Goal: Find specific page/section: Find specific page/section

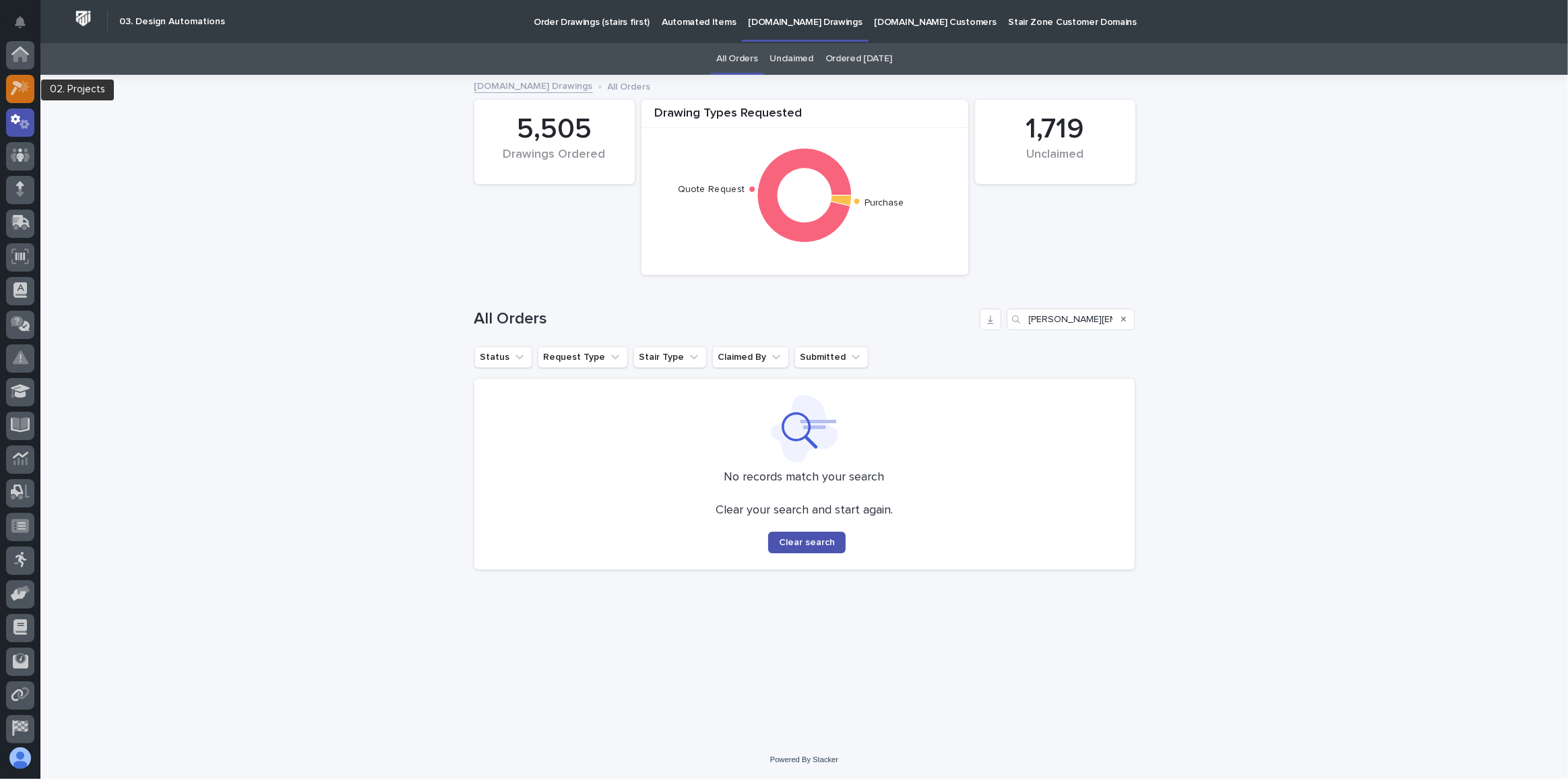
click at [12, 84] on icon at bounding box center [17, 89] width 12 height 15
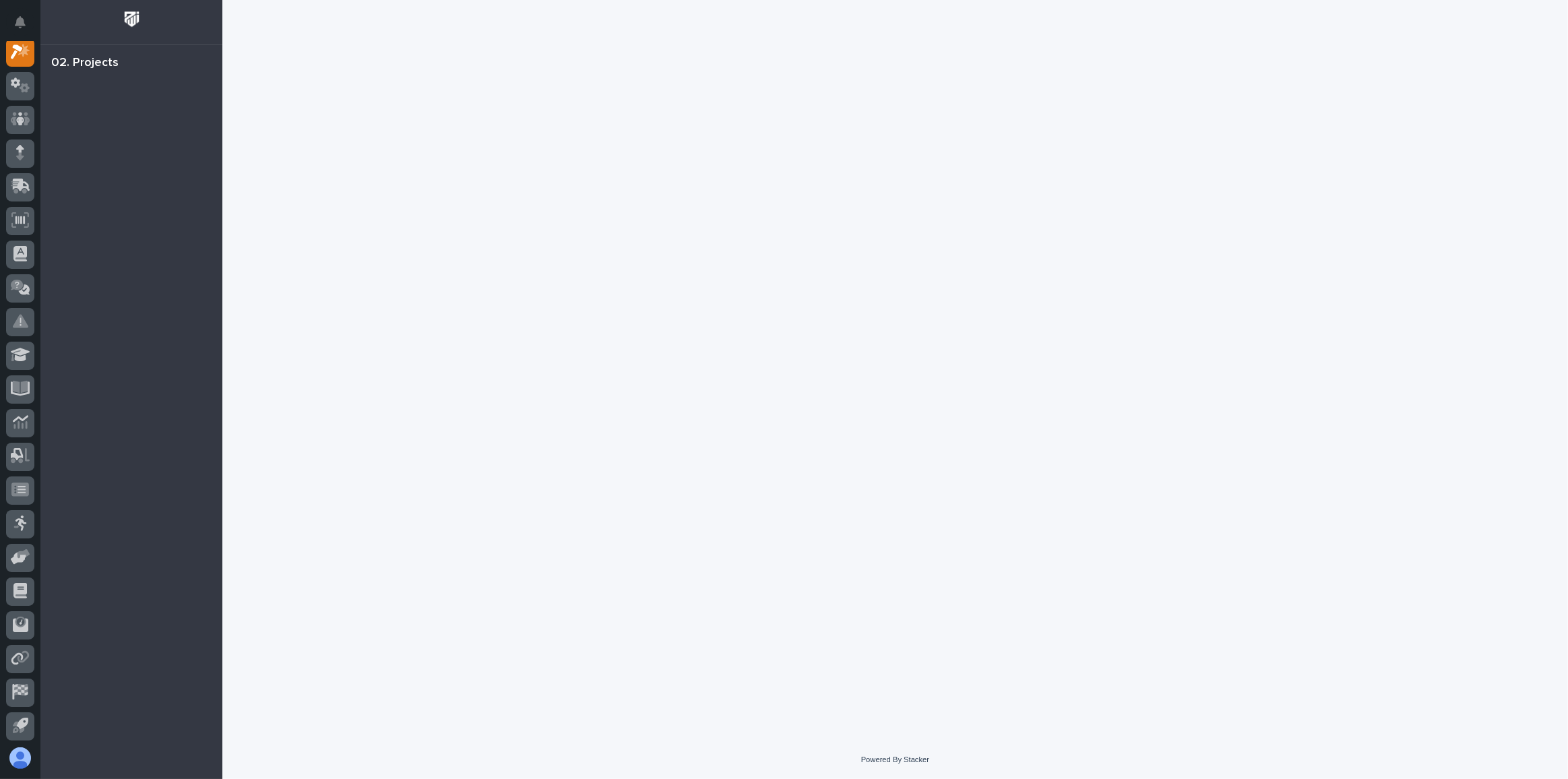
scroll to position [33, 0]
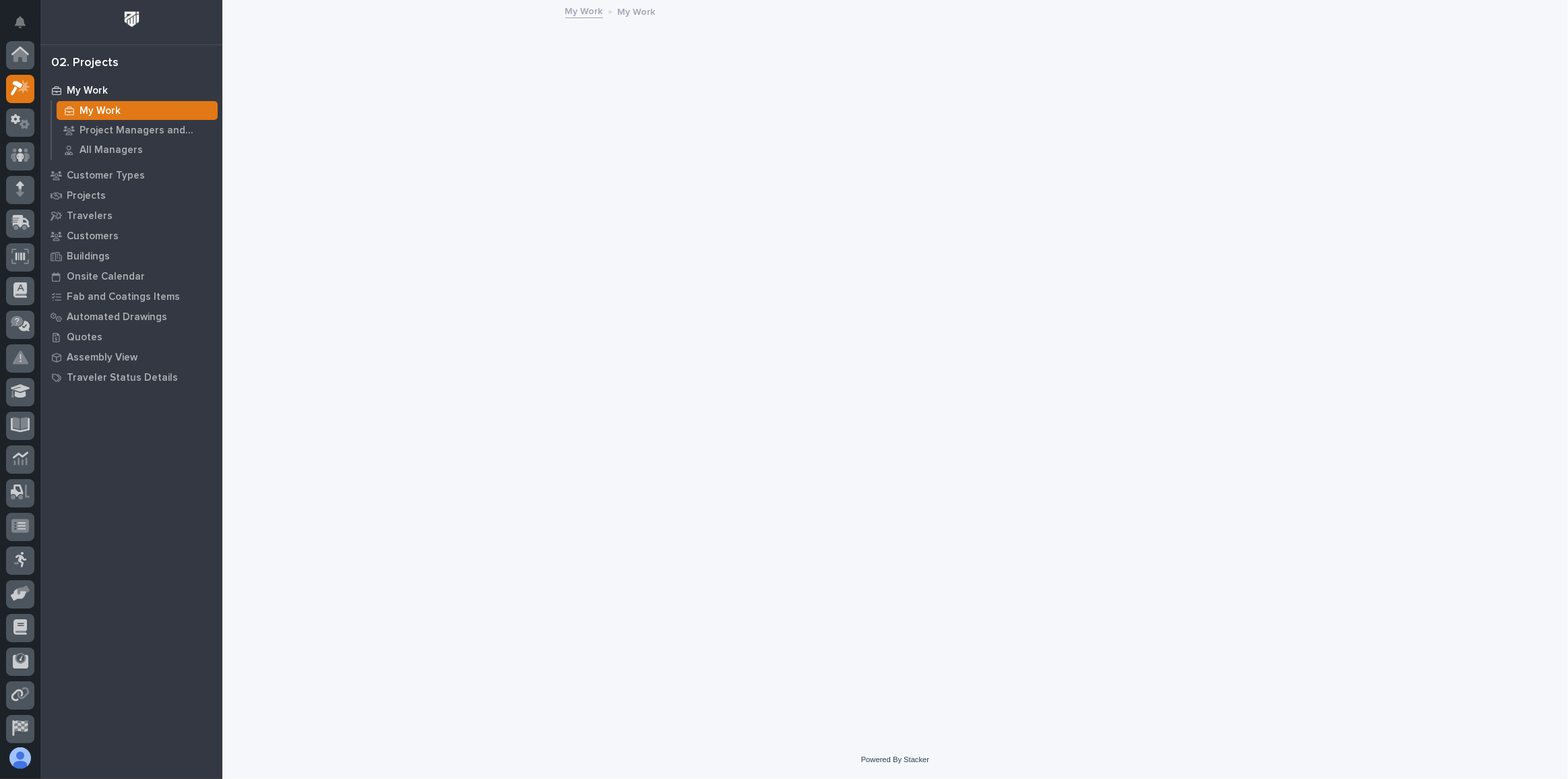
scroll to position [33, 0]
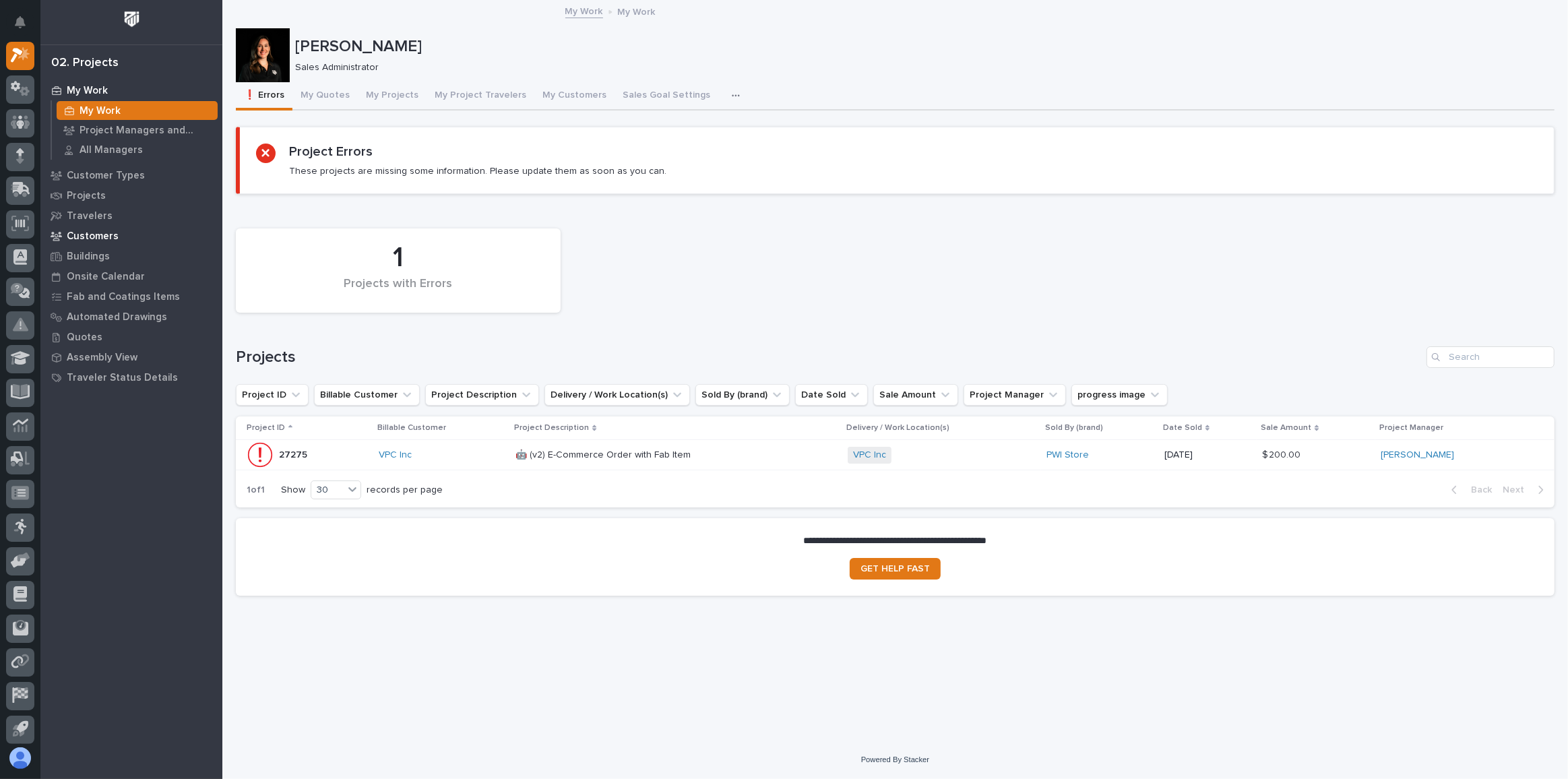
click at [87, 231] on p "Customers" at bounding box center [93, 237] width 52 height 12
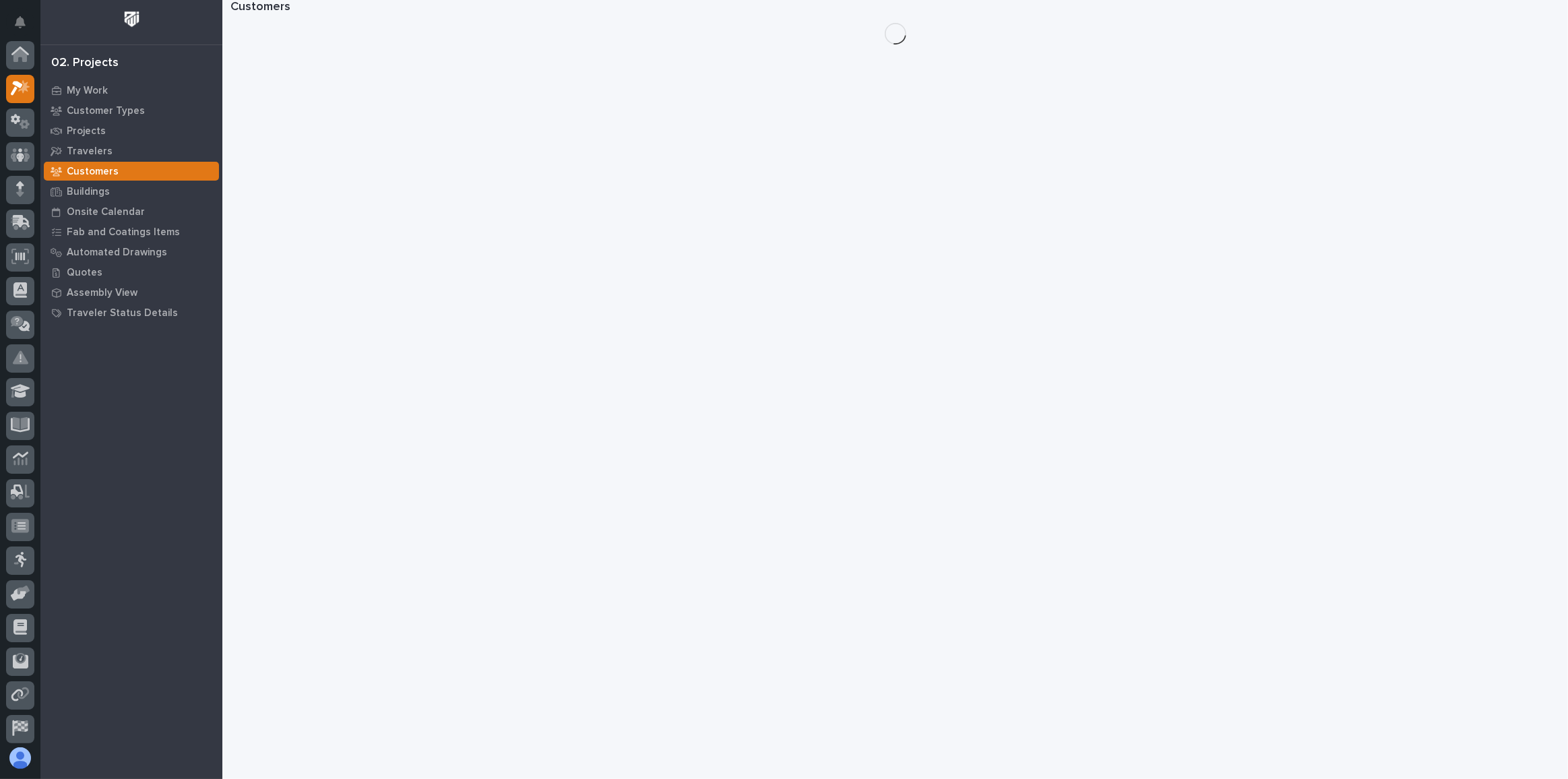
scroll to position [33, 0]
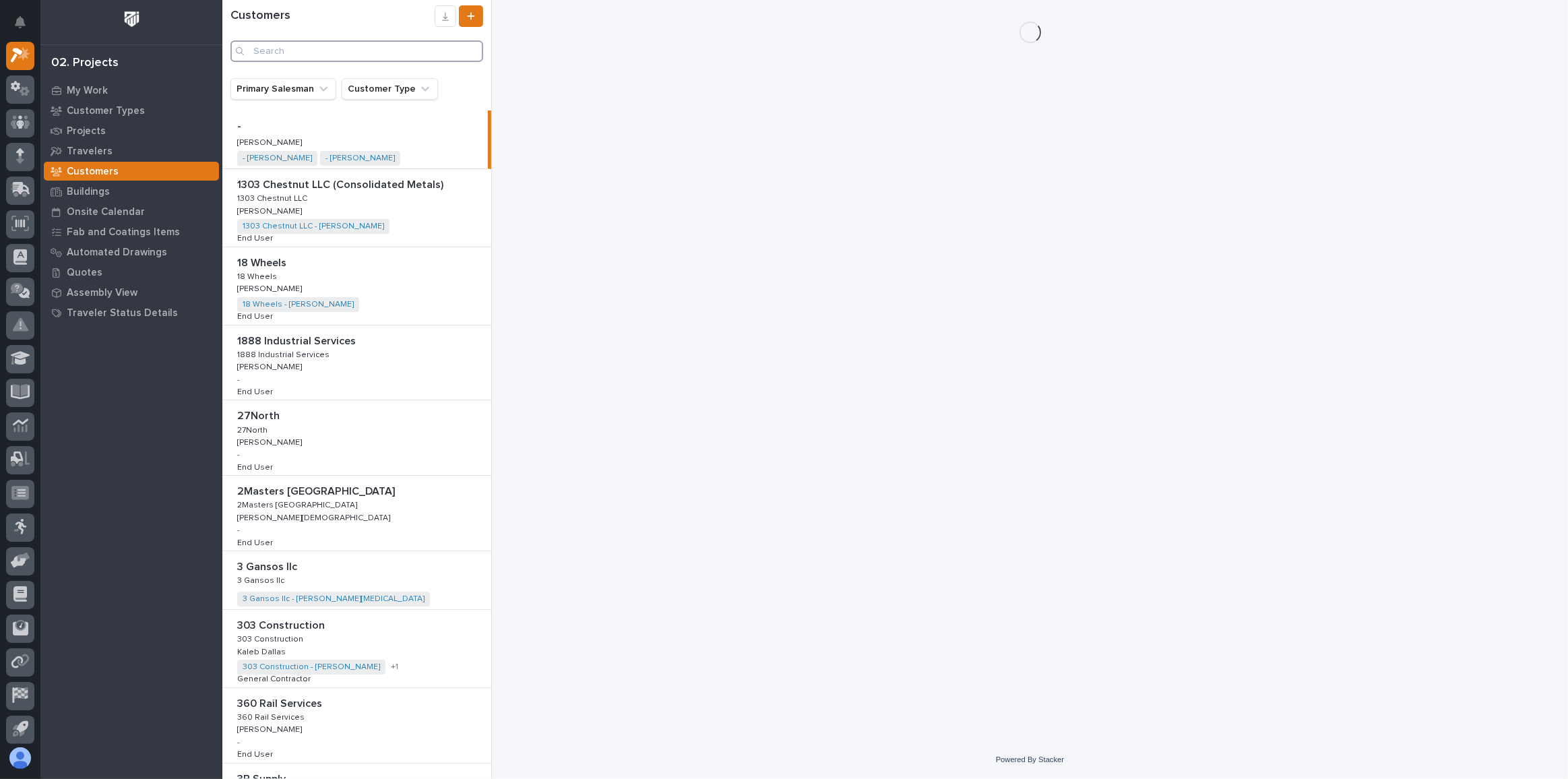
click at [367, 56] on input "Search" at bounding box center [357, 51] width 253 height 21
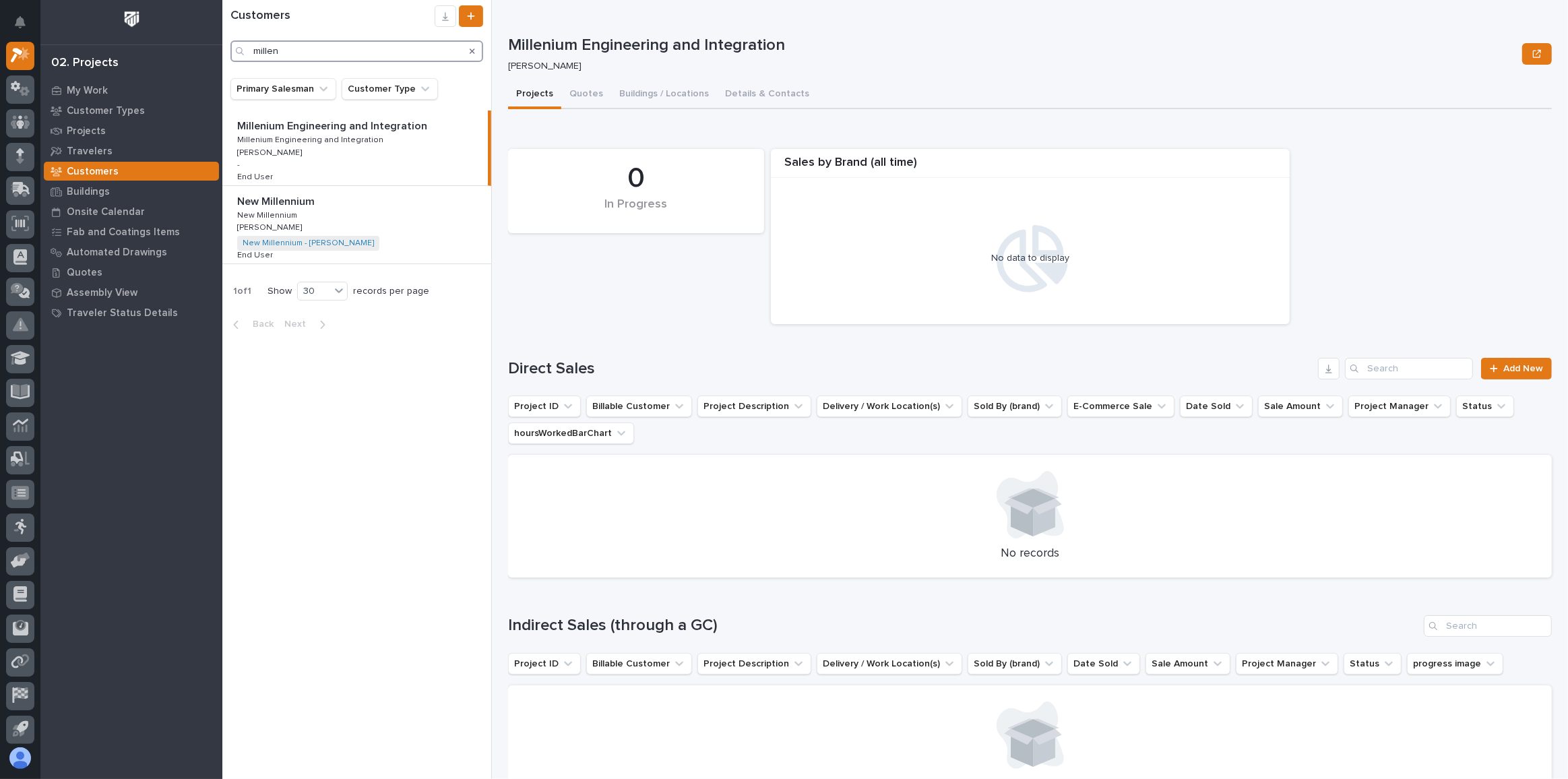
type input "millen"
